Goal: Information Seeking & Learning: Learn about a topic

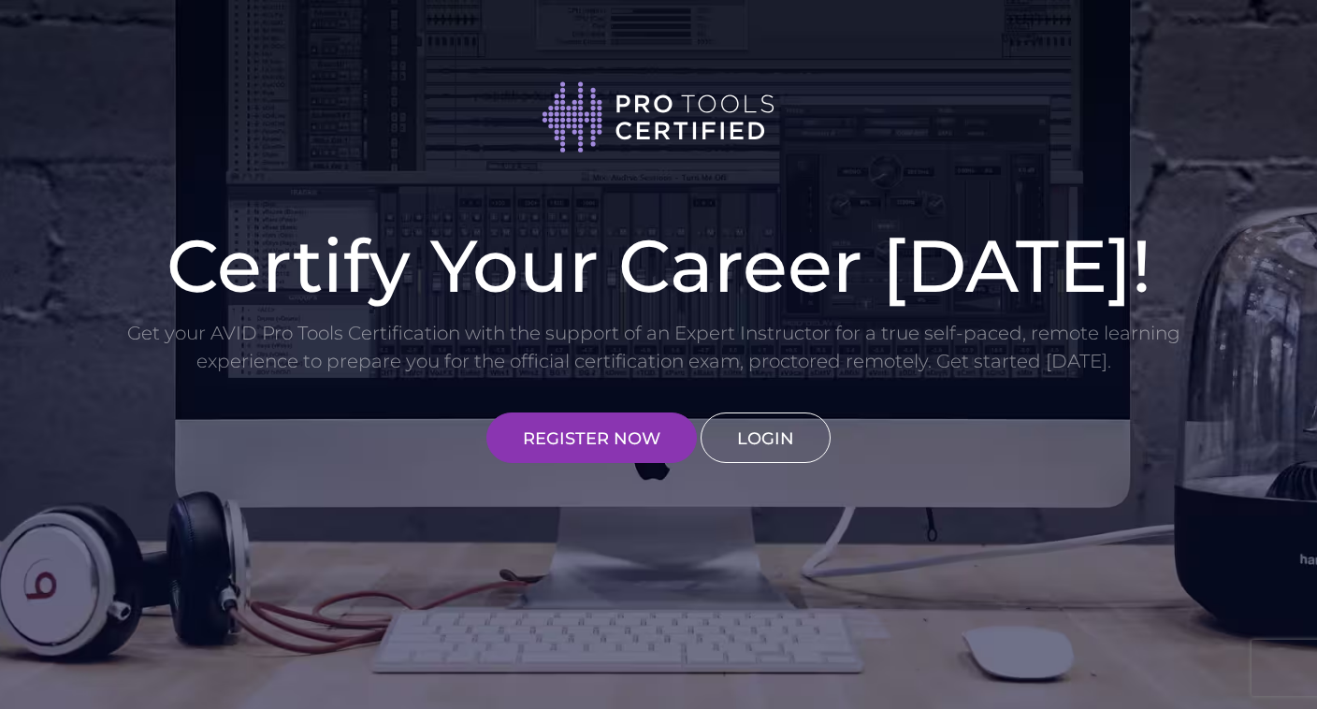
click at [780, 440] on link "LOGIN" at bounding box center [766, 437] width 130 height 51
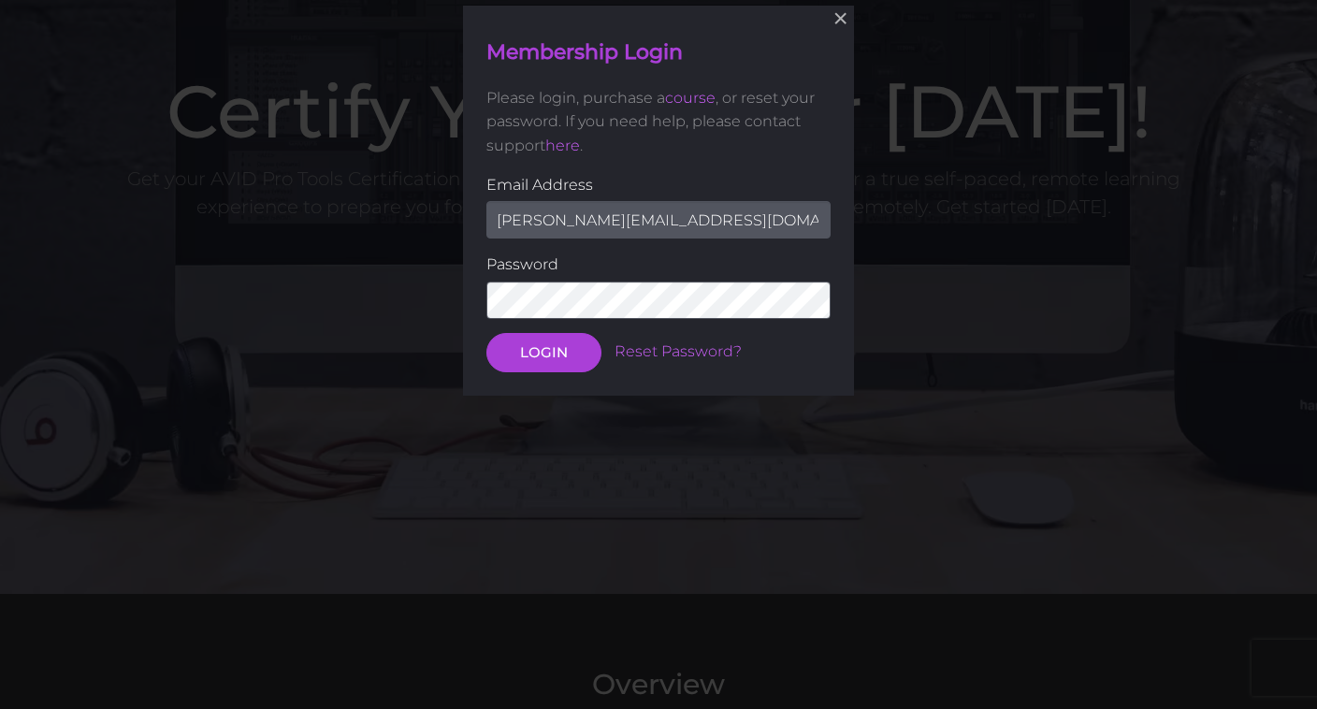
scroll to position [154, 0]
click at [549, 351] on button "LOGIN" at bounding box center [543, 351] width 115 height 39
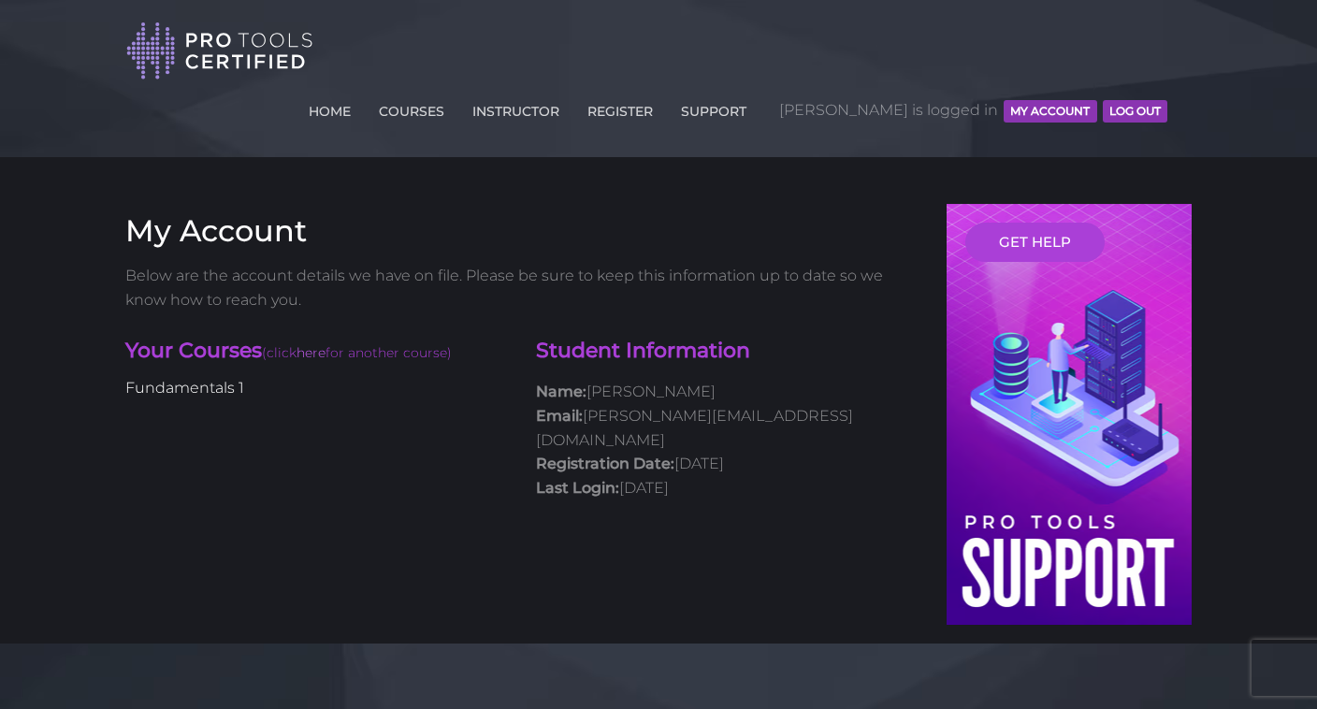
click at [152, 379] on link "Fundamentals 1" at bounding box center [184, 388] width 119 height 18
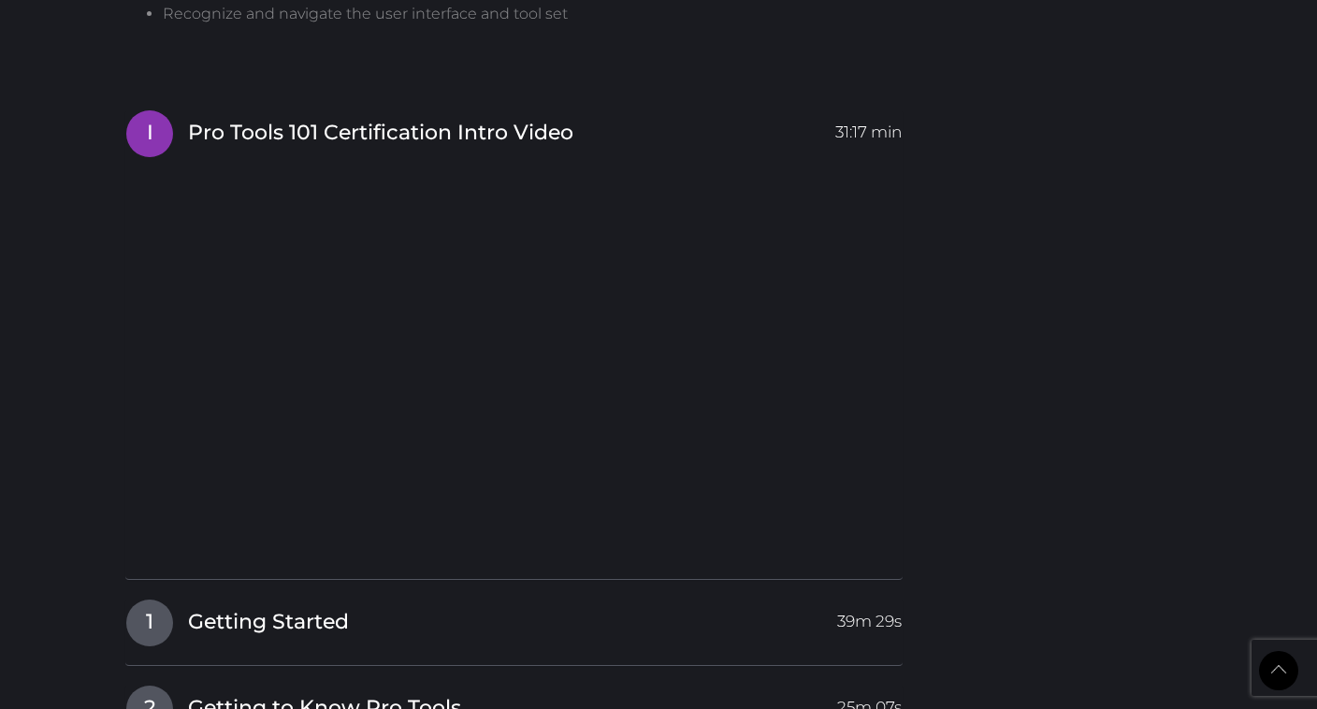
scroll to position [2864, 0]
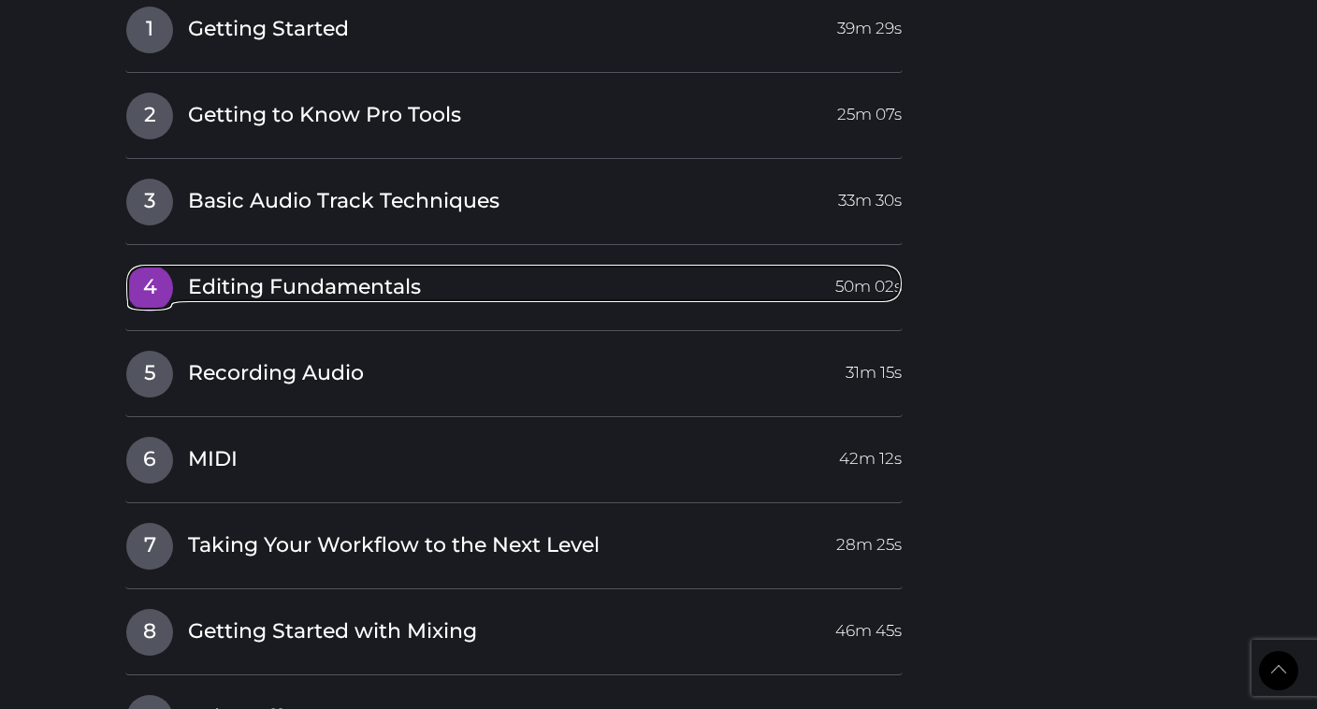
click at [192, 273] on span "Editing Fundamentals" at bounding box center [304, 287] width 233 height 29
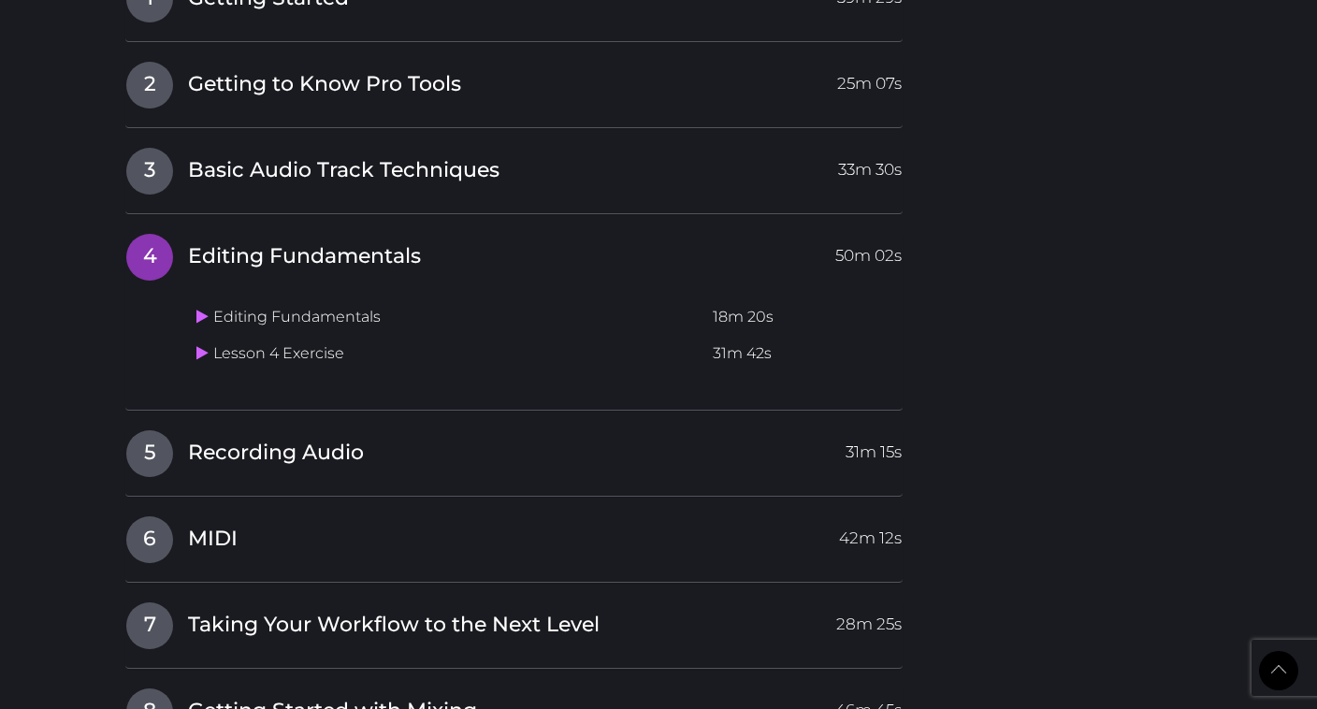
scroll to position [2461, 0]
